Goal: Information Seeking & Learning: Learn about a topic

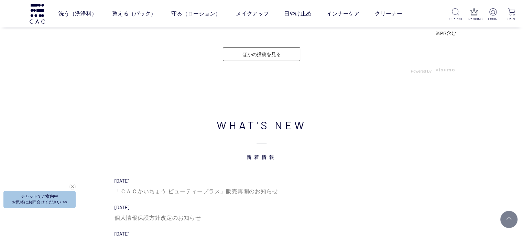
scroll to position [2340, 0]
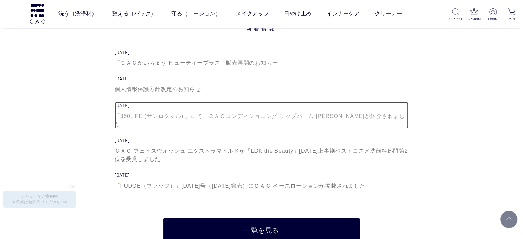
click at [157, 115] on div "「360LiFE (サンロクマル) 」にて、ＣＡＣコンディショニング リップバーム [PERSON_NAME]が紹介されました" at bounding box center [262, 120] width 295 height 17
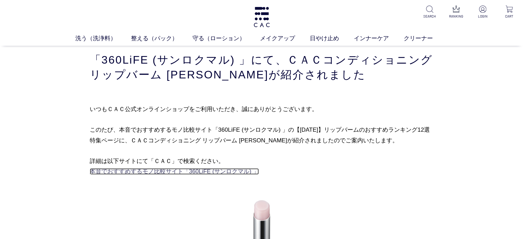
click at [202, 172] on link "本音でおすすめするモノ比較サイト「360LiFE (サンロクマル) 」" at bounding box center [174, 171] width 169 height 7
